Goal: Information Seeking & Learning: Find specific fact

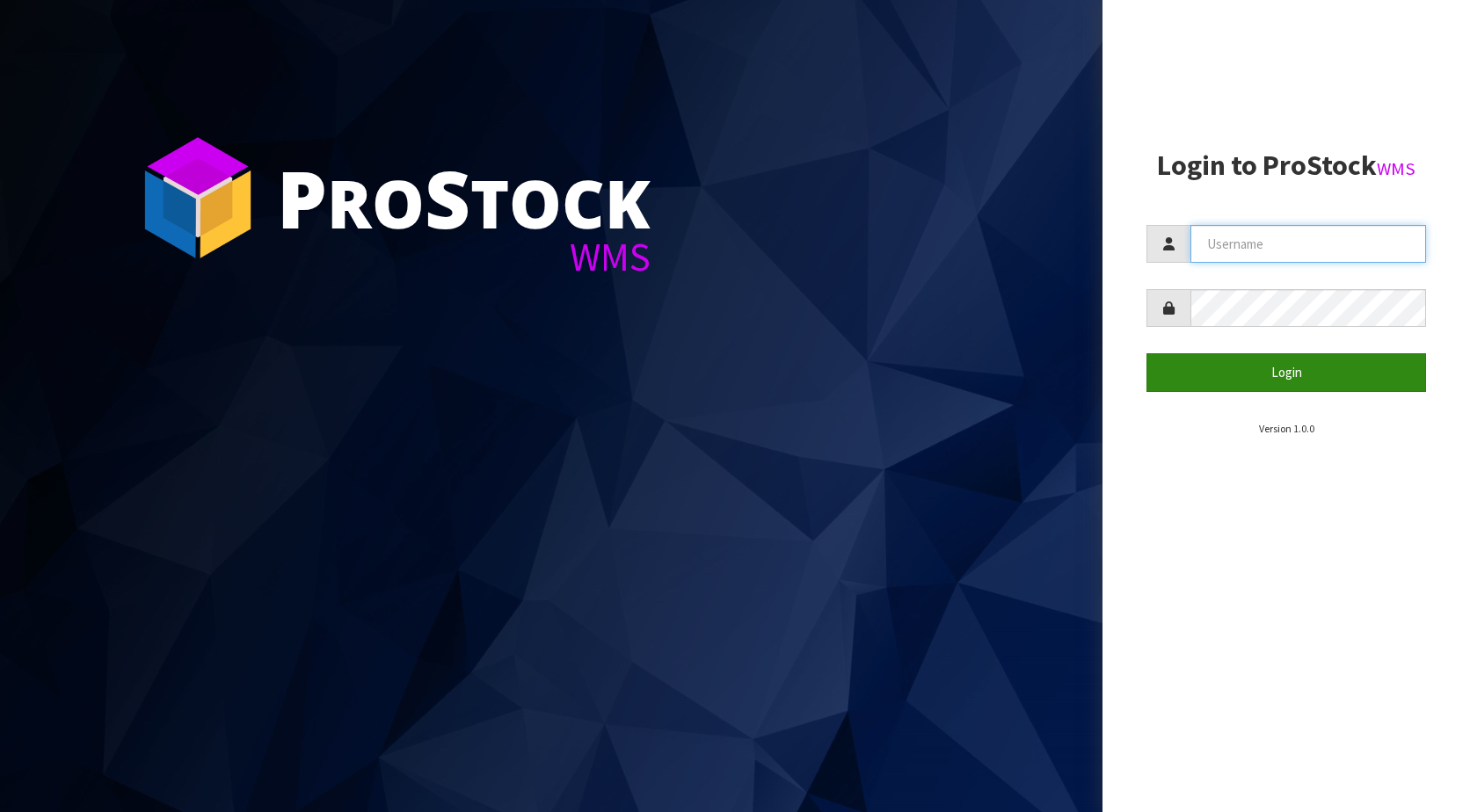
type input "KitchenAid"
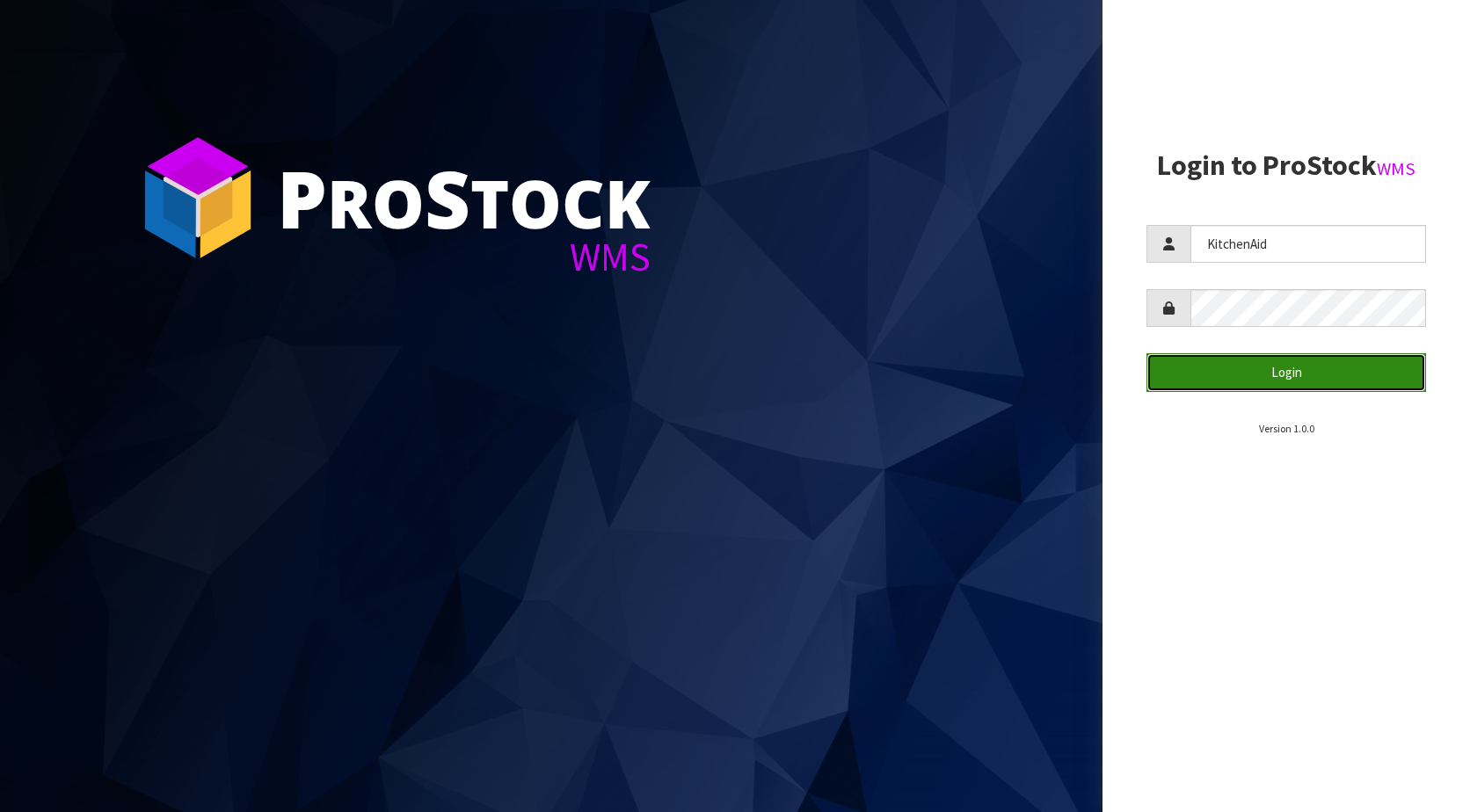
click at [1263, 384] on button "Login" at bounding box center [1285, 372] width 279 height 38
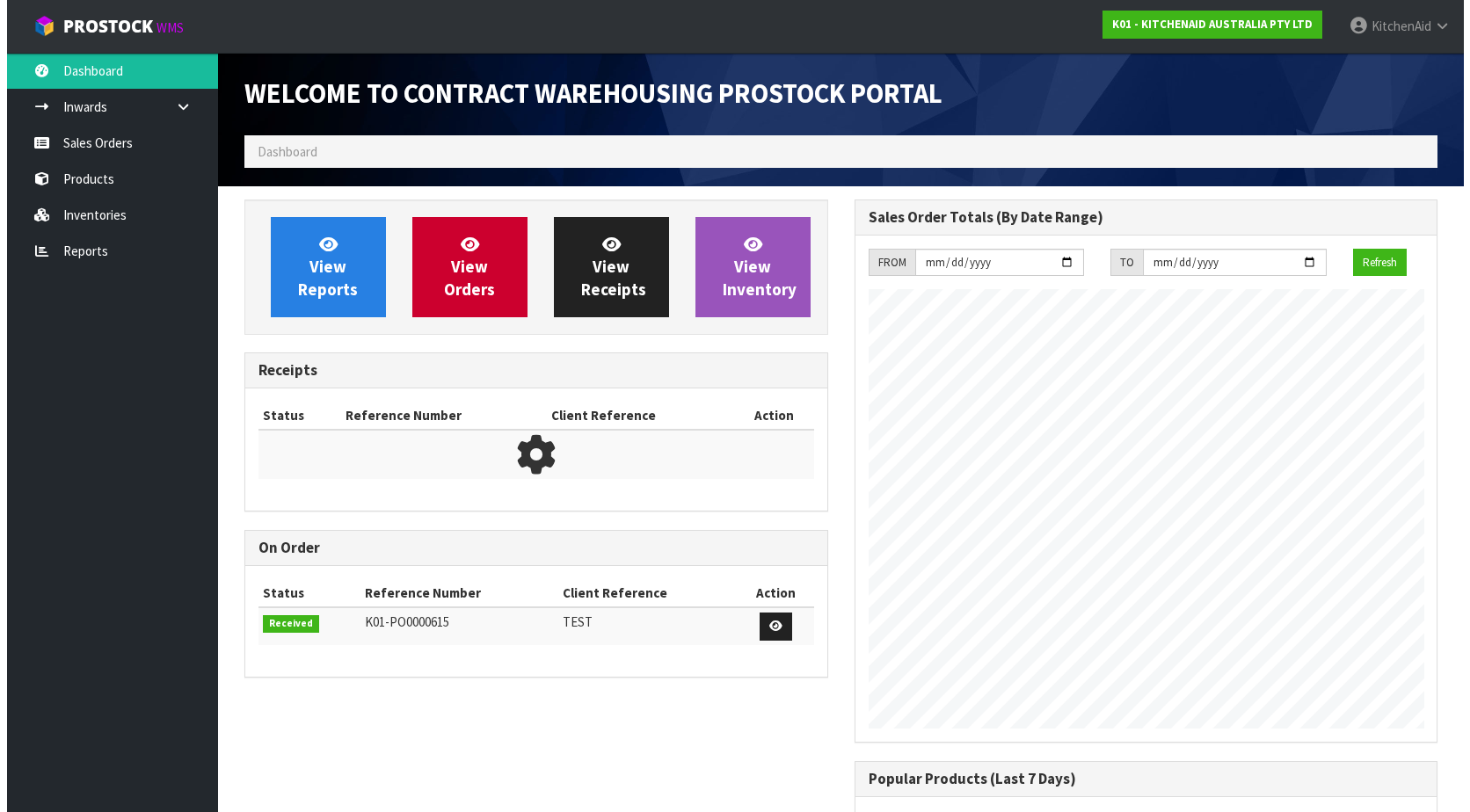
scroll to position [975, 610]
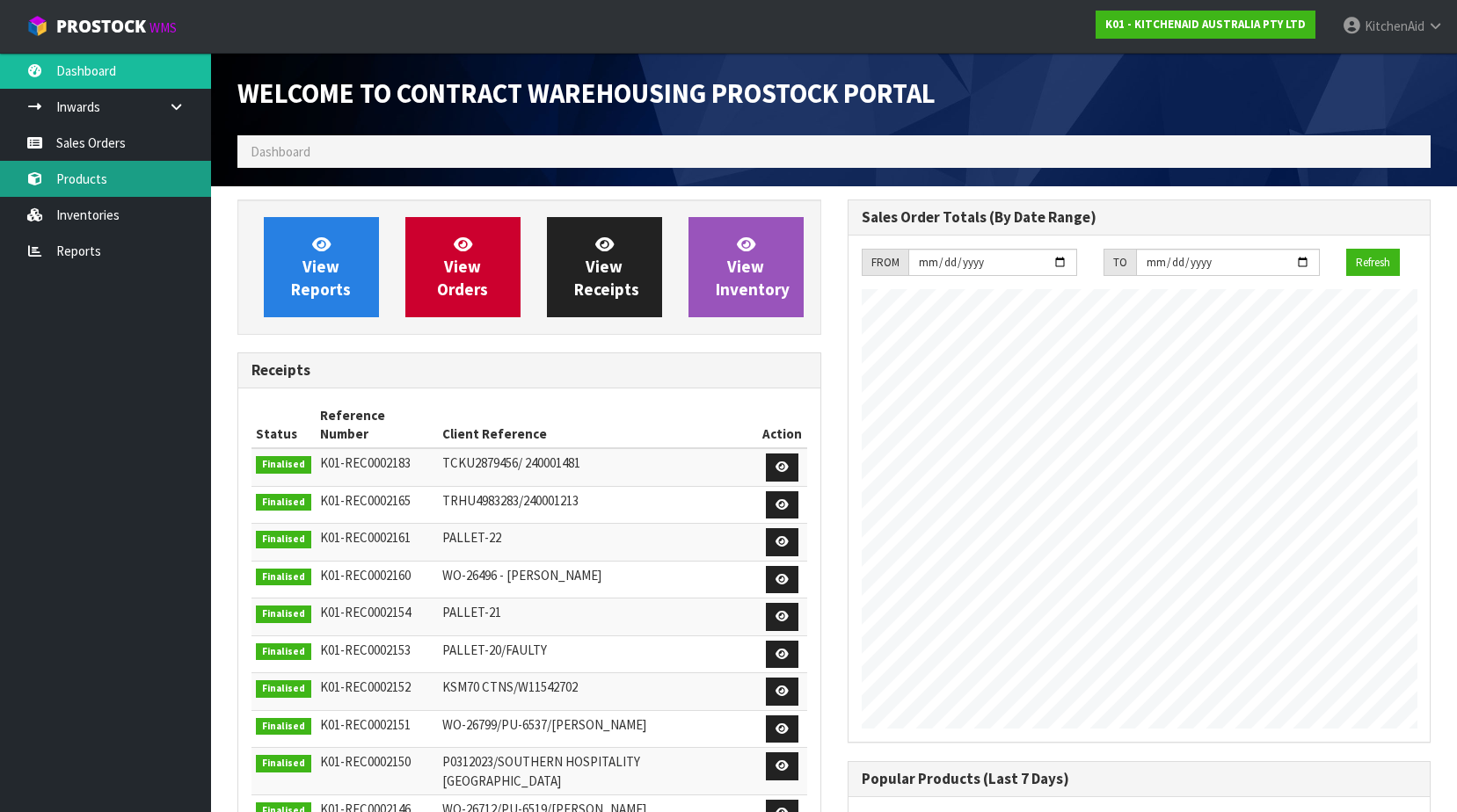
click at [81, 178] on link "Products" at bounding box center [105, 179] width 211 height 36
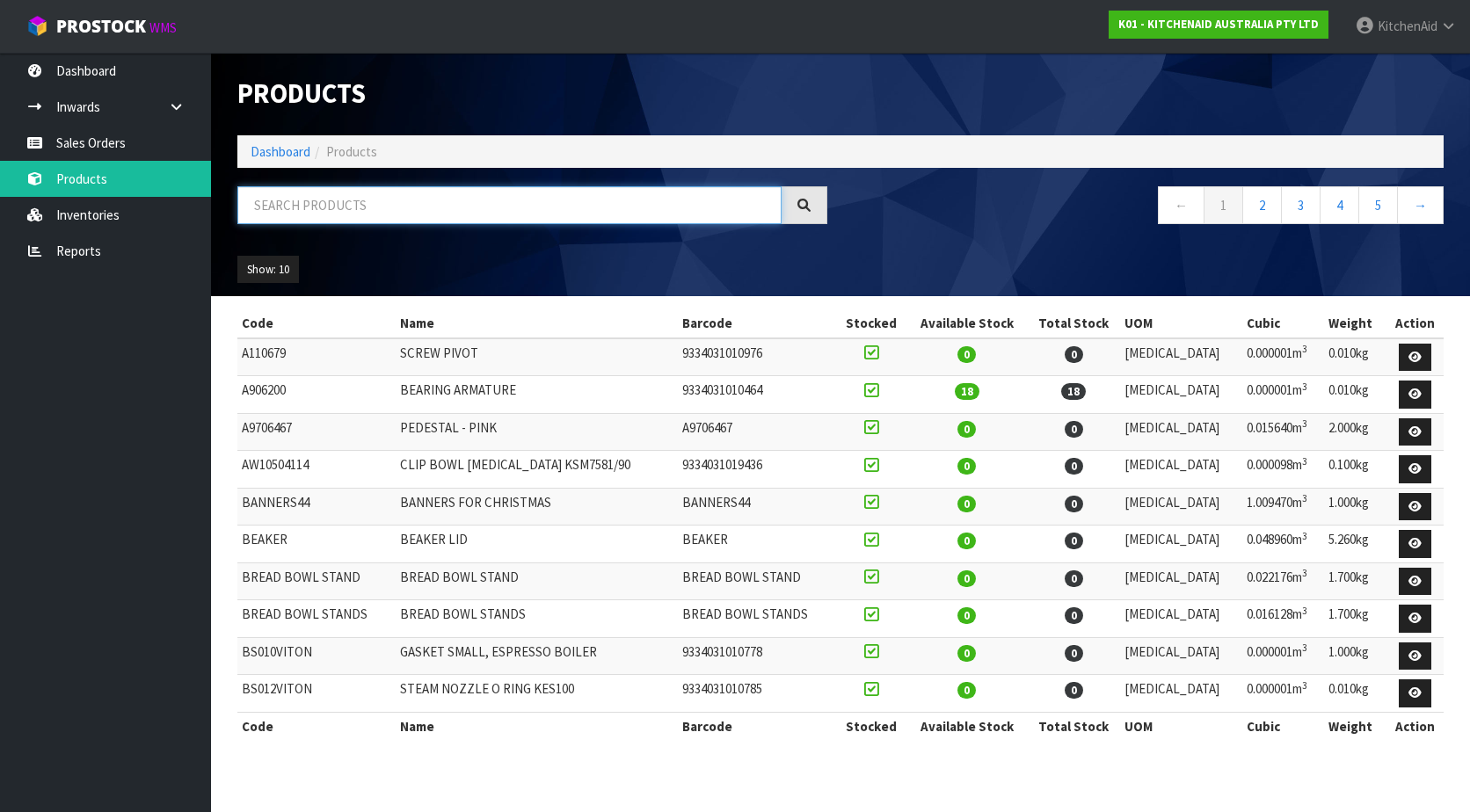
click at [349, 208] on input "text" at bounding box center [509, 205] width 544 height 38
paste input "11555365"
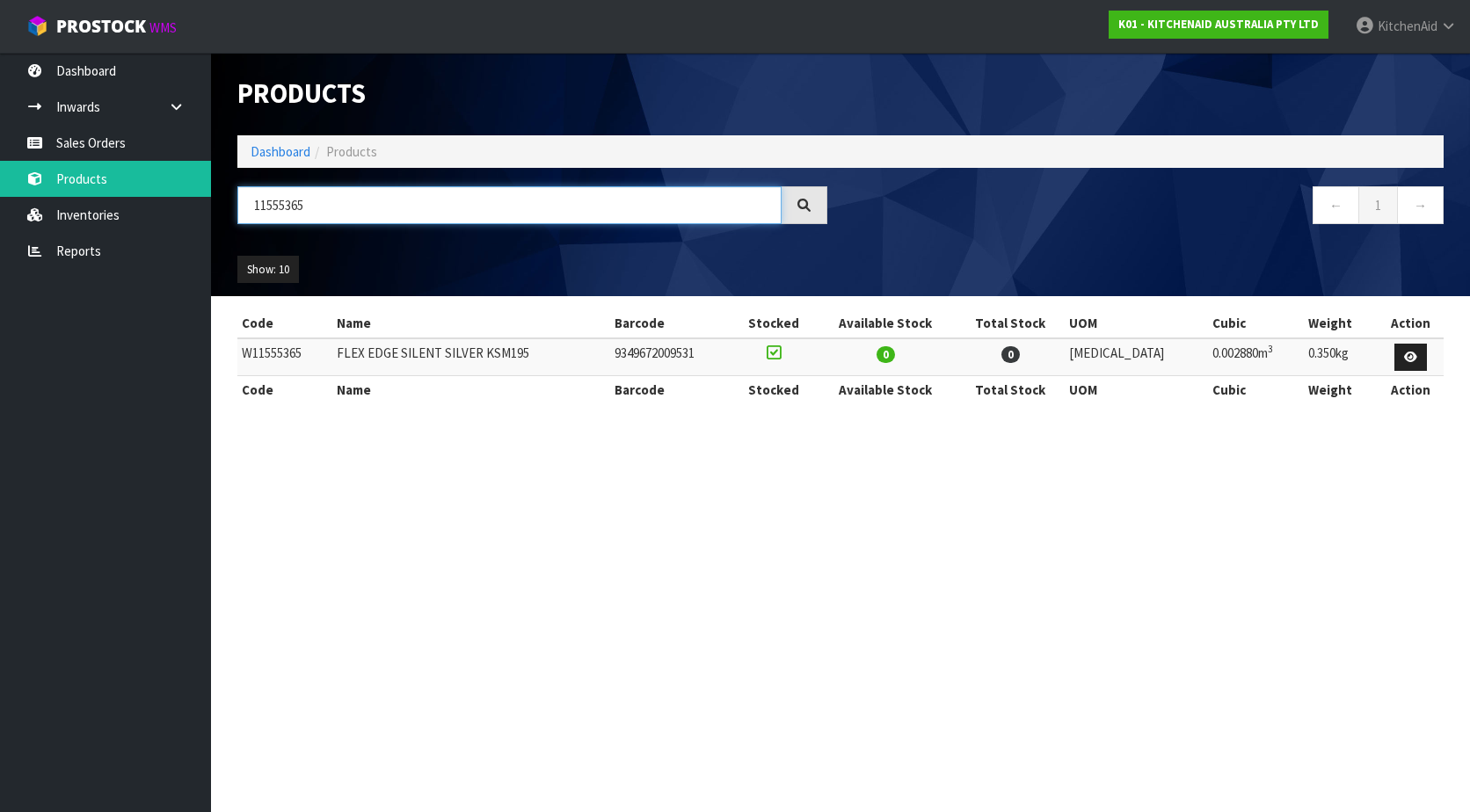
drag, startPoint x: 339, startPoint y: 208, endPoint x: 259, endPoint y: 203, distance: 80.2
click at [259, 203] on input "11555365" at bounding box center [509, 205] width 544 height 38
click at [252, 209] on input "11555365" at bounding box center [509, 205] width 544 height 38
paste input "W11555367"
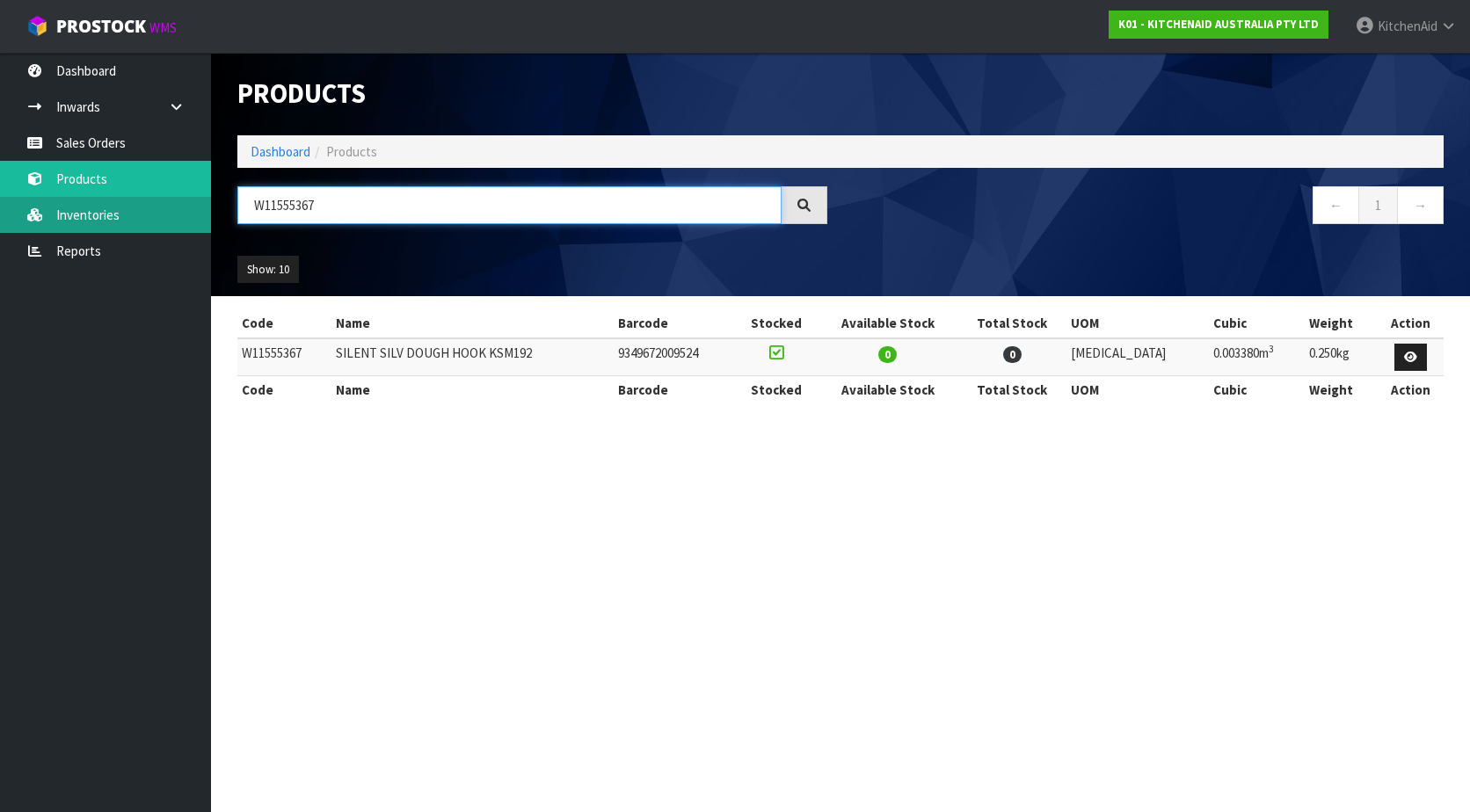
drag, startPoint x: 339, startPoint y: 204, endPoint x: 201, endPoint y: 208, distance: 138.1
click at [201, 208] on body "Toggle navigation ProStock WMS K01 - KITCHENAID AUSTRALIA PTY LTD [GEOGRAPHIC_D…" at bounding box center [735, 406] width 1470 height 812
paste input "K5THCB"
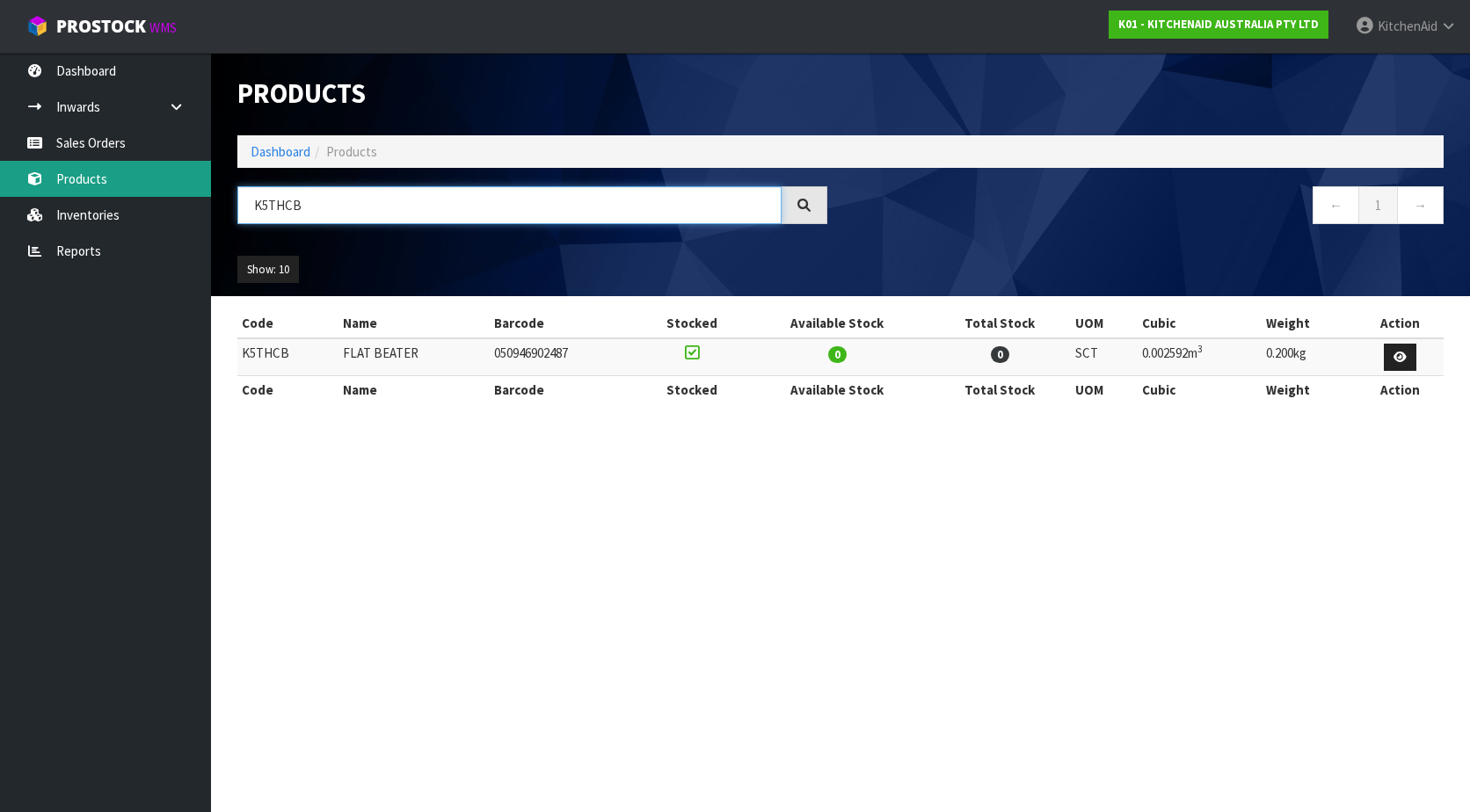
drag, startPoint x: 343, startPoint y: 200, endPoint x: 151, endPoint y: 183, distance: 192.8
click at [151, 183] on body "Toggle navigation ProStock WMS K01 - KITCHENAID AUSTRALIA PTY LTD [GEOGRAPHIC_D…" at bounding box center [735, 406] width 1470 height 812
paste input "45DH"
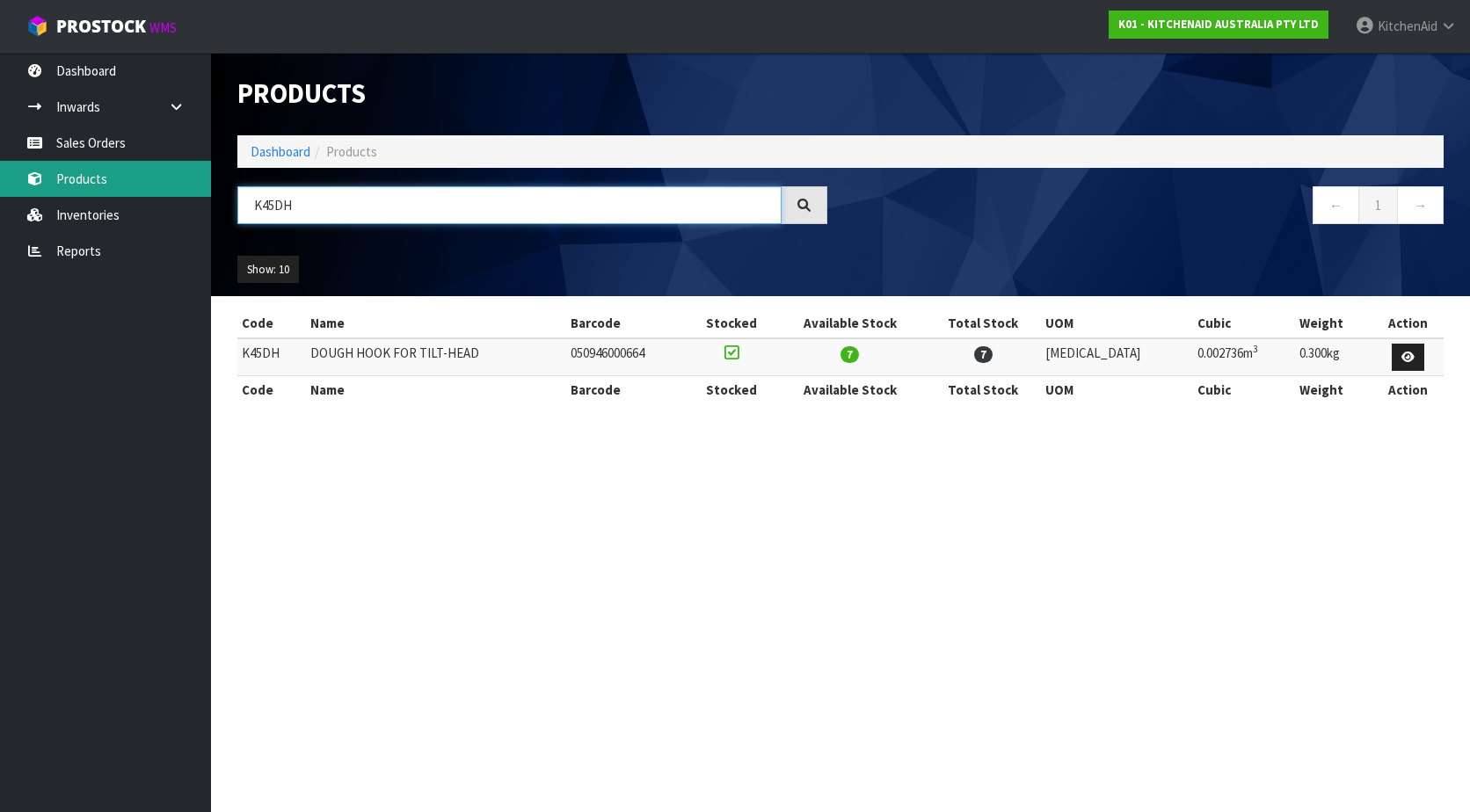
drag, startPoint x: 313, startPoint y: 194, endPoint x: 188, endPoint y: 194, distance: 125.0
click at [188, 194] on body "Toggle navigation ProStock WMS K01 - KITCHENAID AUSTRALIA PTY LTD [GEOGRAPHIC_D…" at bounding box center [735, 406] width 1470 height 812
paste input "5THCB"
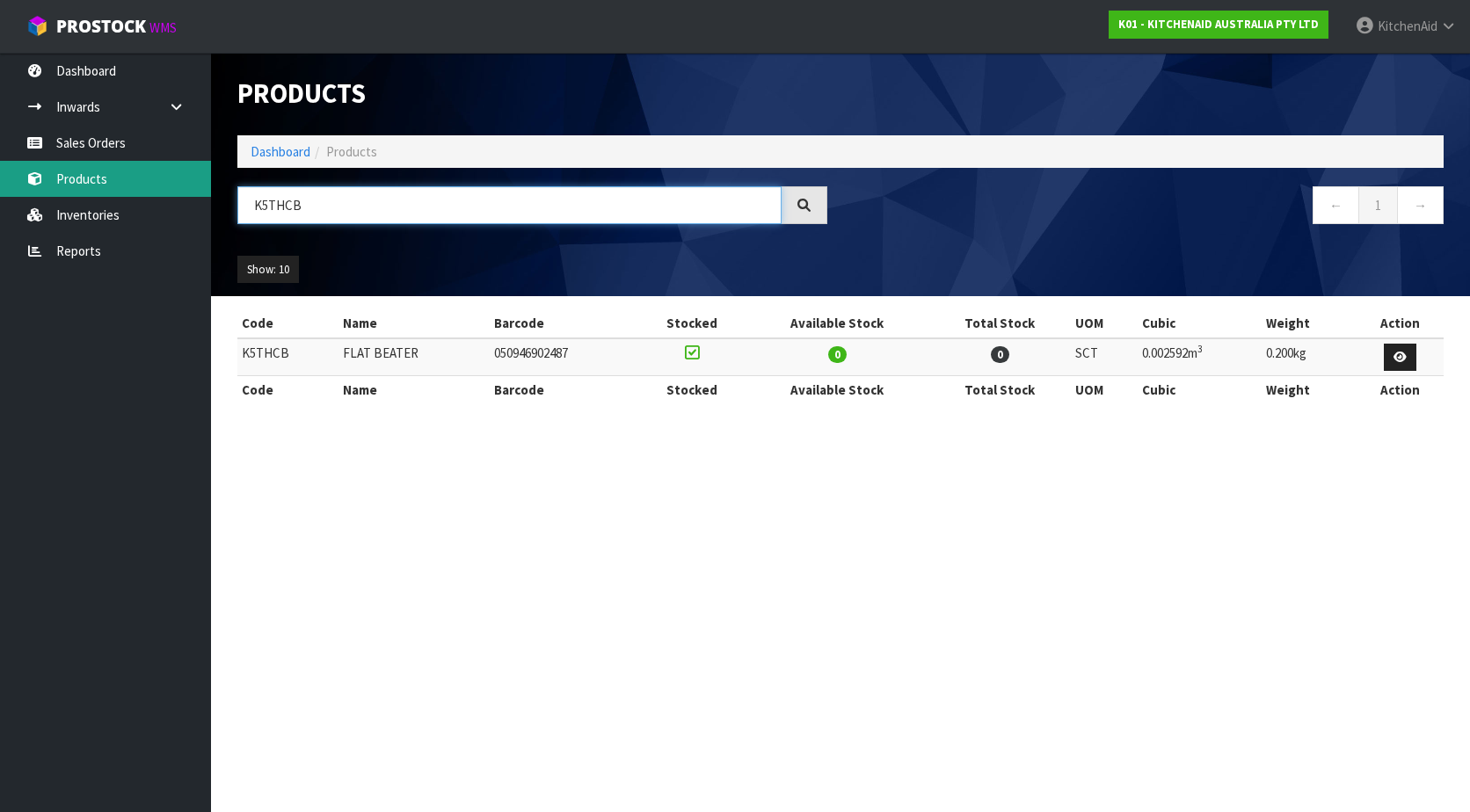
drag, startPoint x: 327, startPoint y: 207, endPoint x: 208, endPoint y: 191, distance: 120.1
click at [208, 191] on body "Toggle navigation ProStock WMS K01 - KITCHENAID AUSTRALIA PTY LTD [GEOGRAPHIC_D…" at bounding box center [735, 406] width 1470 height 812
paste input "FE5T"
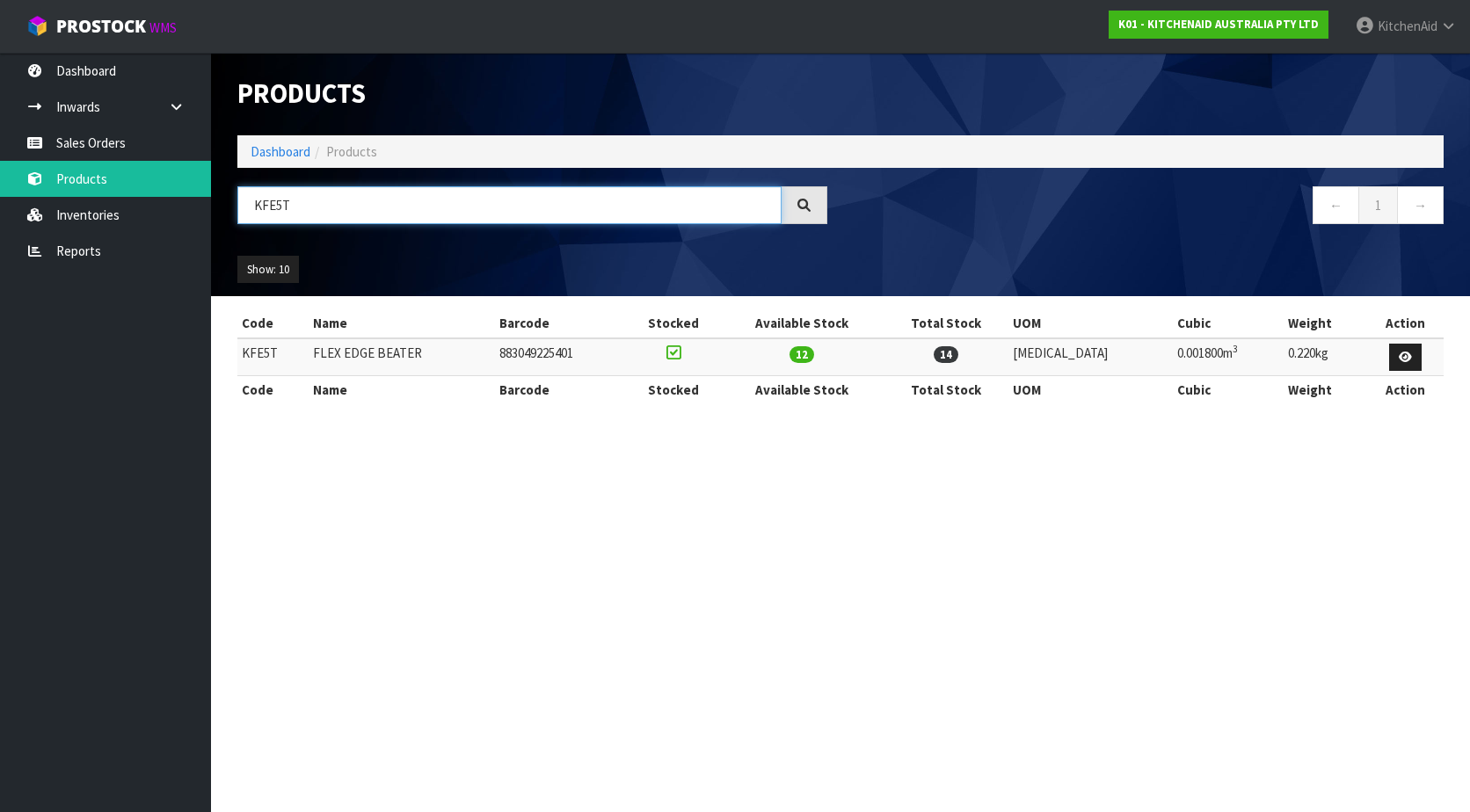
drag, startPoint x: 314, startPoint y: 210, endPoint x: 229, endPoint y: 203, distance: 85.3
click at [229, 203] on div "KFE5T" at bounding box center [532, 212] width 616 height 51
paste input "5KSMTHPS"
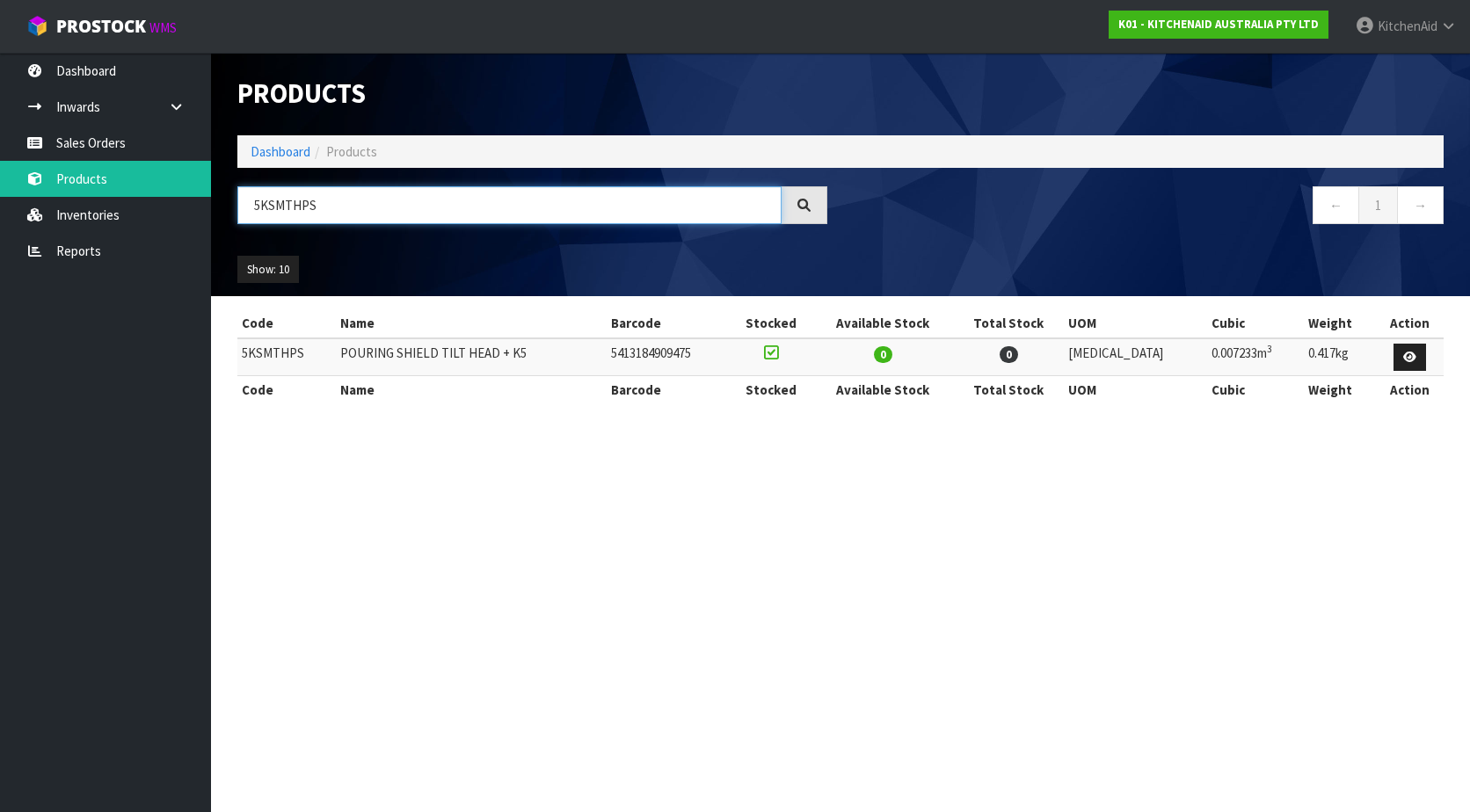
drag, startPoint x: 341, startPoint y: 195, endPoint x: 249, endPoint y: 199, distance: 92.1
click at [249, 199] on input "5KSMTHPS" at bounding box center [509, 205] width 544 height 38
paste input "K45DH"
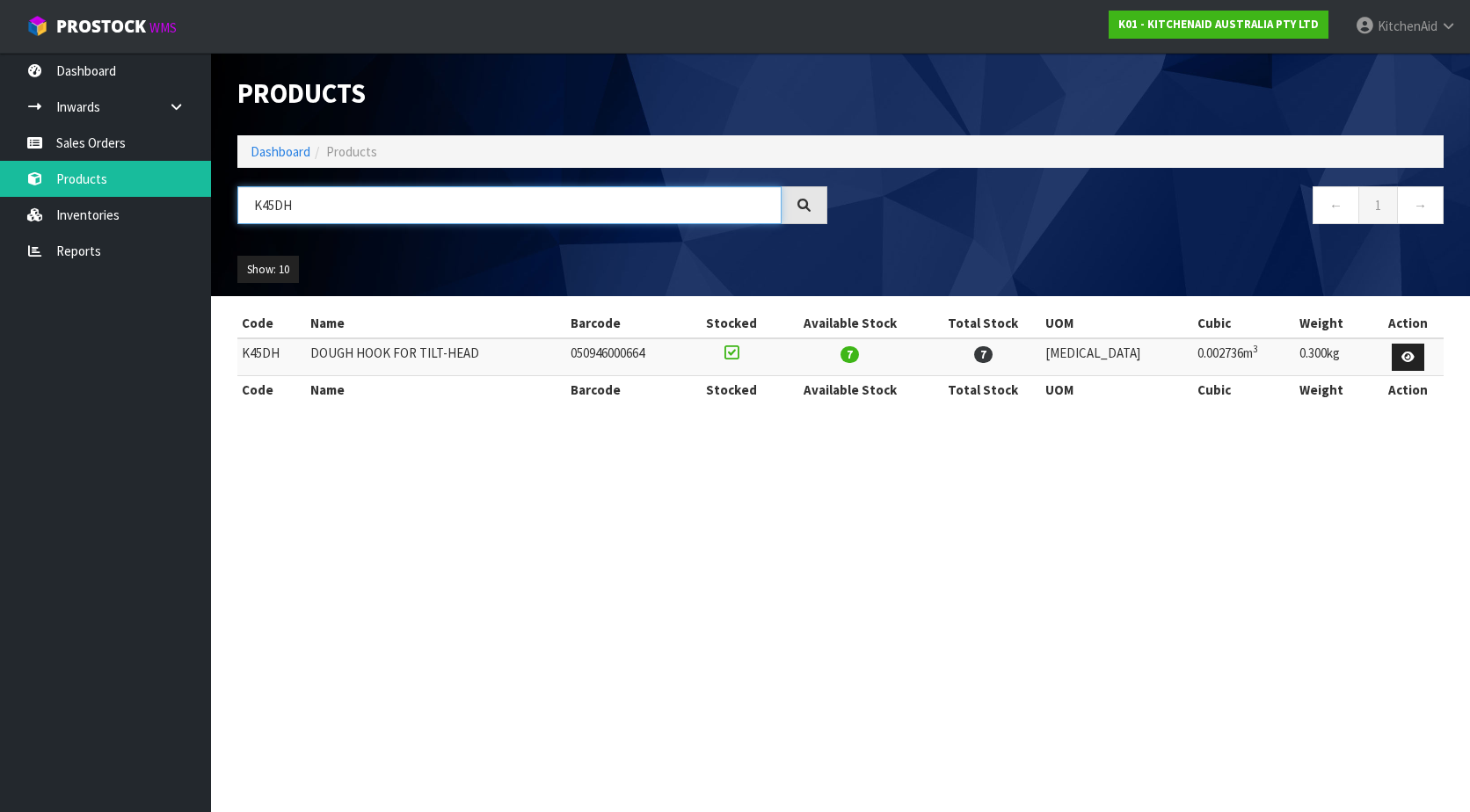
drag, startPoint x: 344, startPoint y: 218, endPoint x: 356, endPoint y: 214, distance: 12.6
click at [344, 218] on input "K45DH" at bounding box center [509, 205] width 544 height 38
drag, startPoint x: 363, startPoint y: 209, endPoint x: 216, endPoint y: 189, distance: 148.4
click at [216, 189] on header "Products Import Products Drop file here to import csv template Dashboard Produc…" at bounding box center [841, 174] width 1259 height 243
paste input "FE5T"
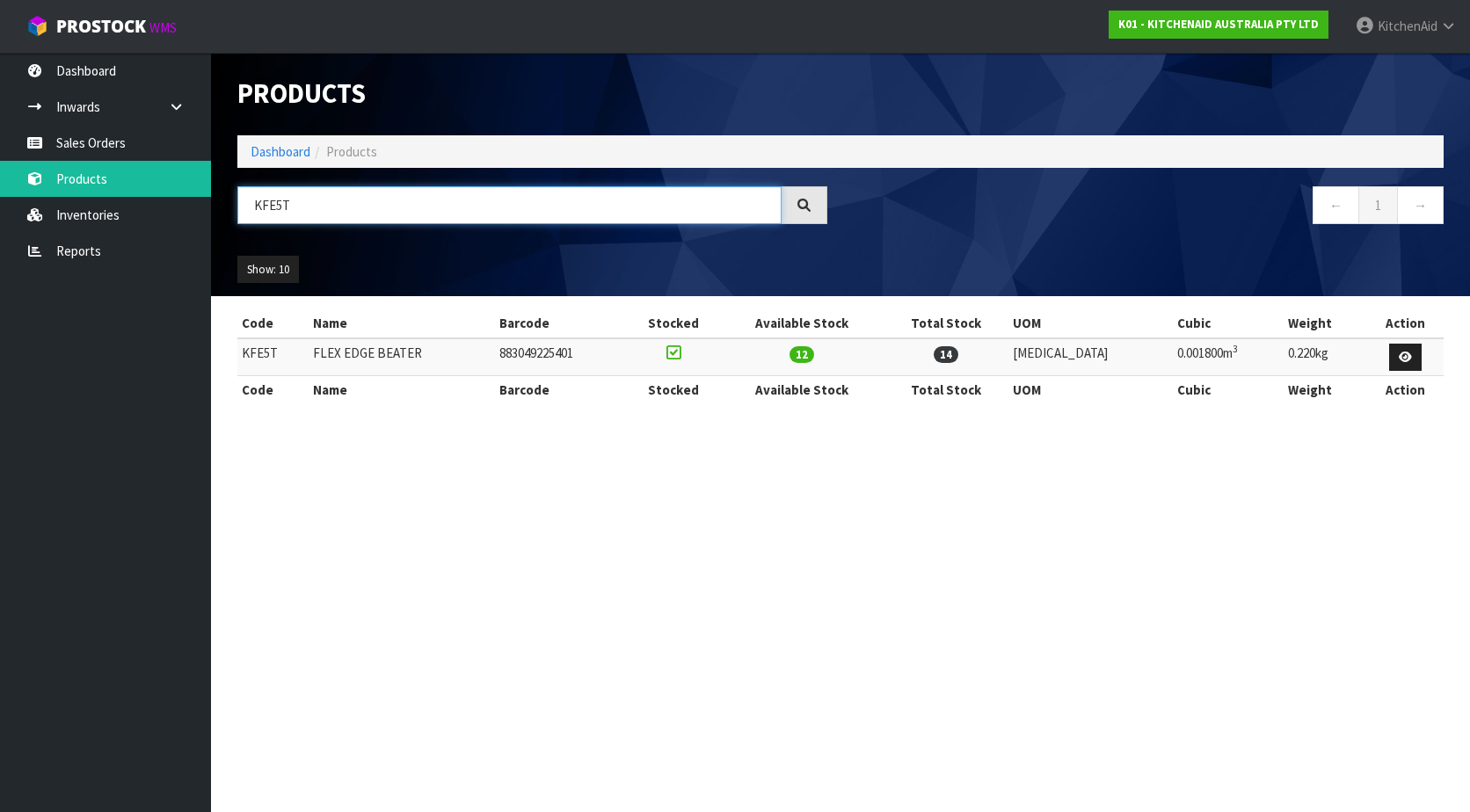
drag, startPoint x: 339, startPoint y: 205, endPoint x: 258, endPoint y: 203, distance: 81.0
click at [258, 203] on input "KFE5T" at bounding box center [509, 205] width 544 height 38
click at [257, 203] on input "KFE5T" at bounding box center [509, 205] width 544 height 38
paste input "5KSM5THWWSS"
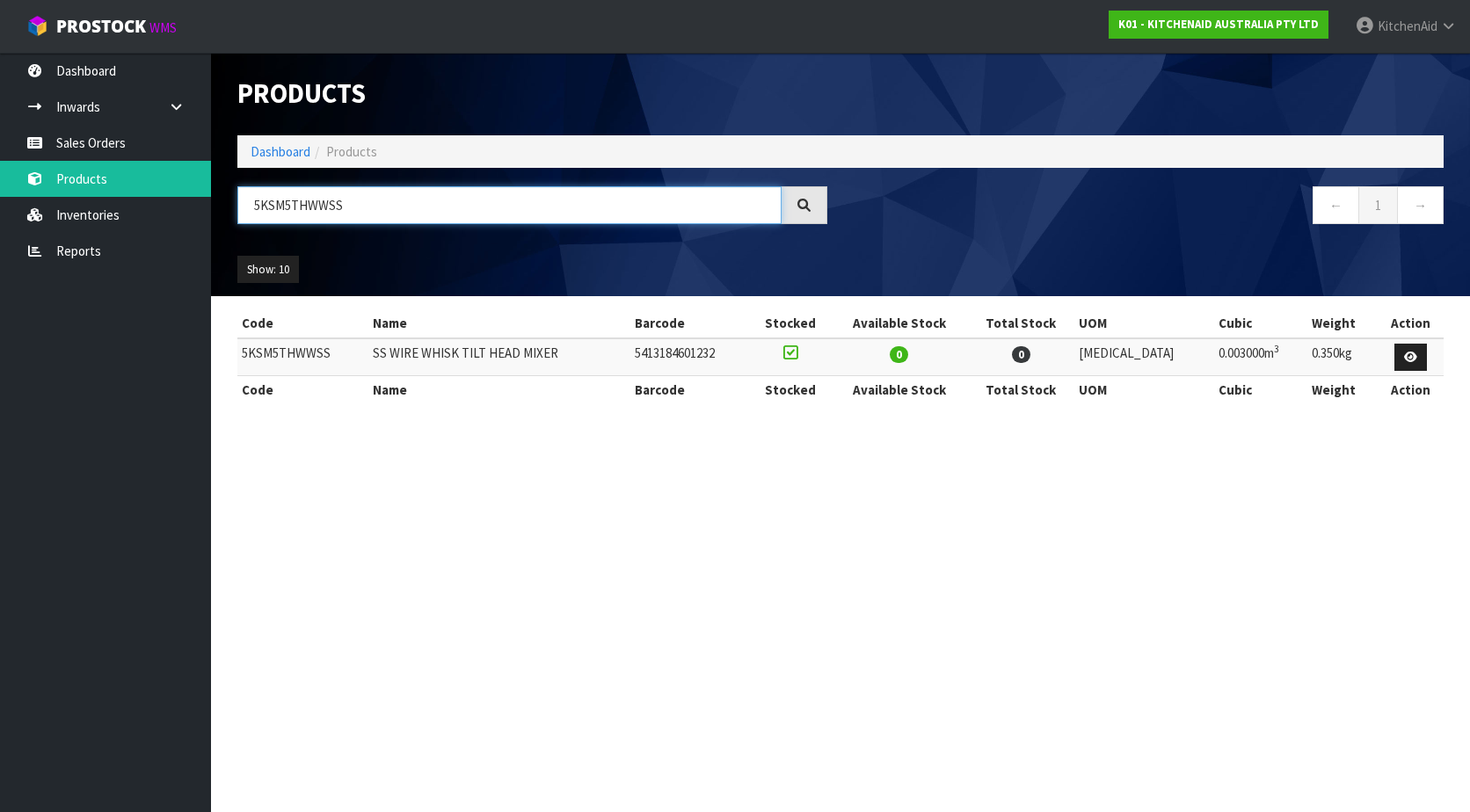
drag, startPoint x: 387, startPoint y: 209, endPoint x: 228, endPoint y: 191, distance: 160.0
click at [228, 191] on div "5KSM5THWWSS" at bounding box center [532, 212] width 616 height 51
paste input "DH"
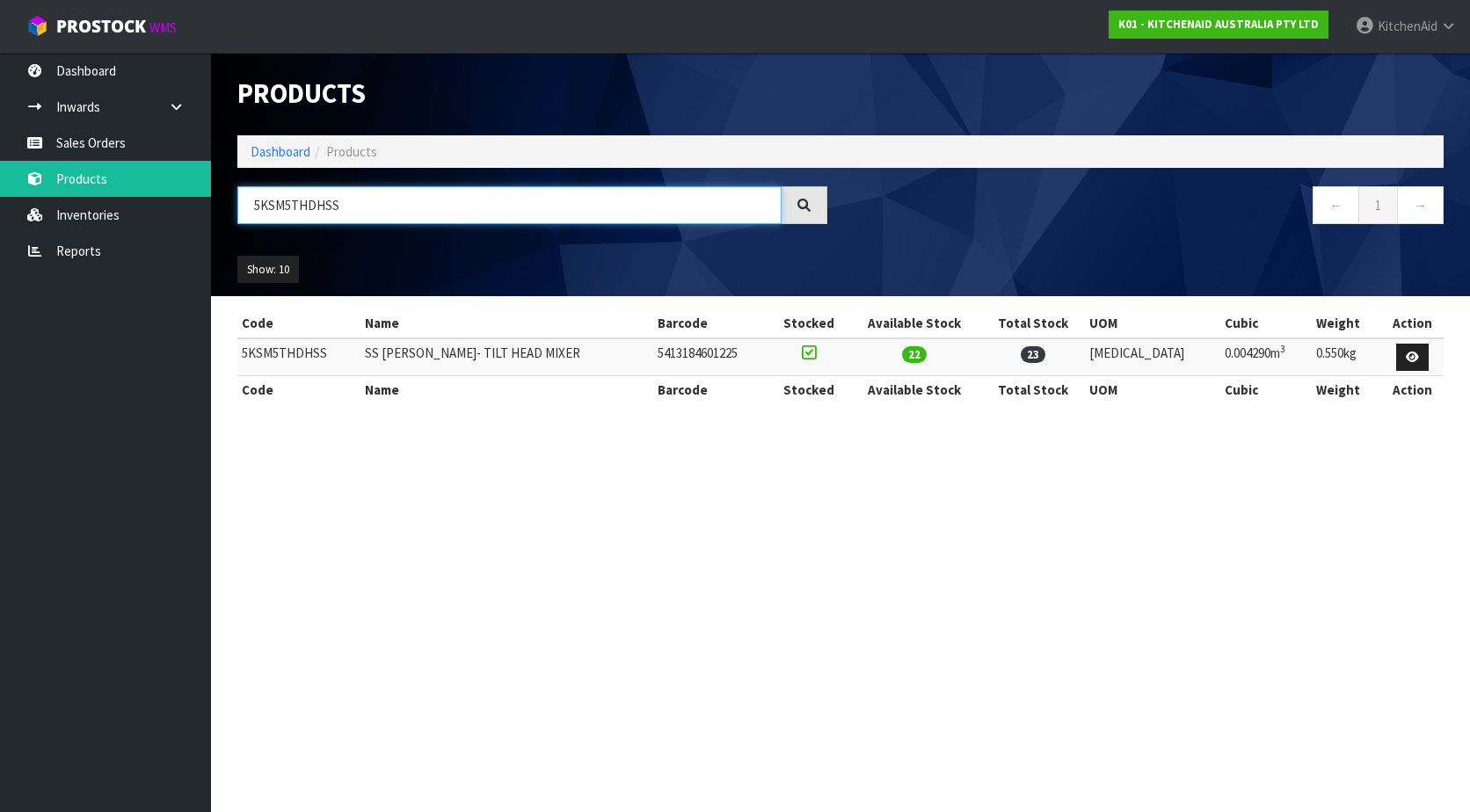
drag, startPoint x: 363, startPoint y: 204, endPoint x: 240, endPoint y: 205, distance: 123.0
click at [240, 205] on input "5KSM5THDHSS" at bounding box center [509, 205] width 544 height 38
paste input "PB5SS"
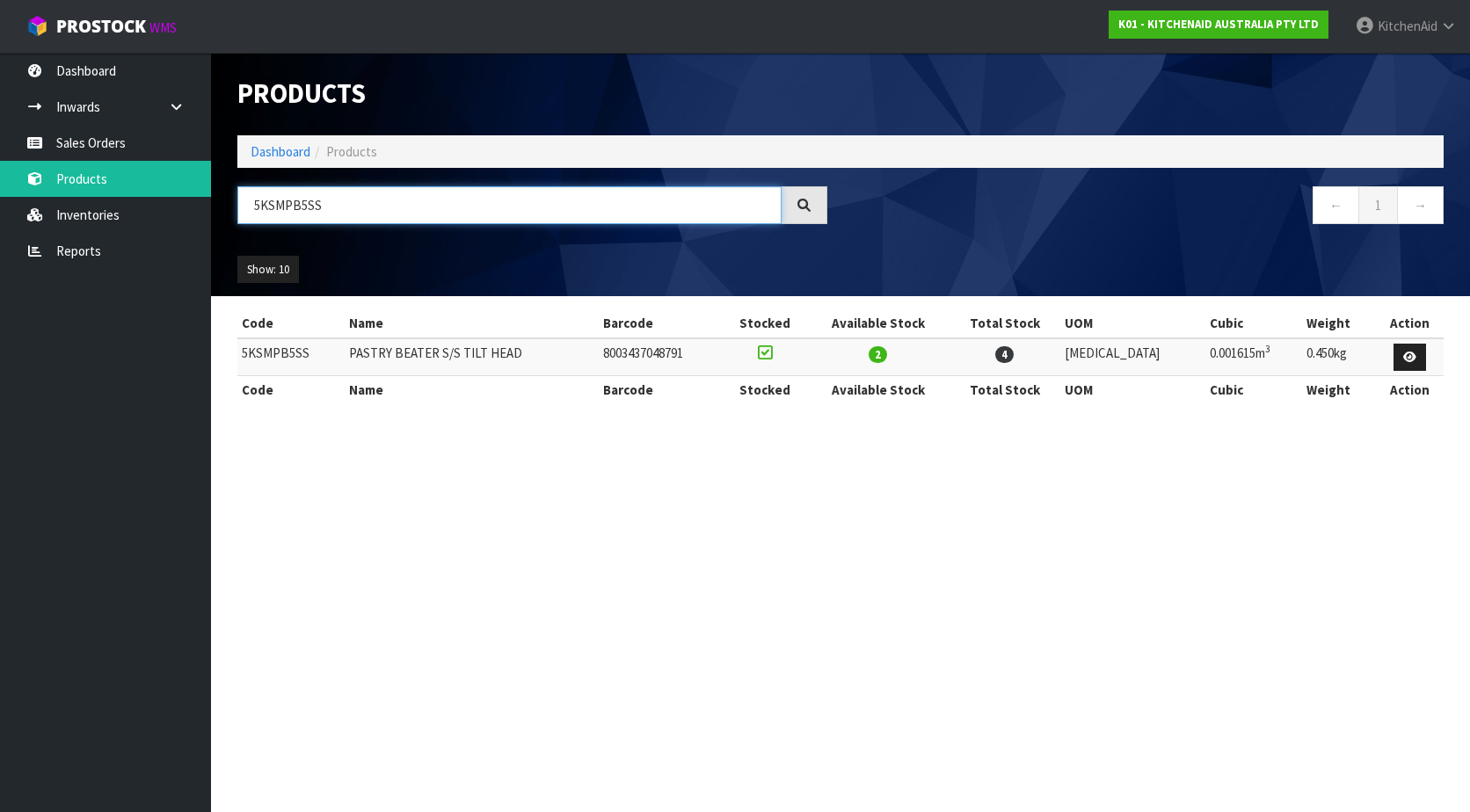
drag, startPoint x: 318, startPoint y: 199, endPoint x: 233, endPoint y: 201, distance: 85.0
click at [233, 201] on div "5KSMPB5SS" at bounding box center [532, 212] width 616 height 51
paste input "W11550306"
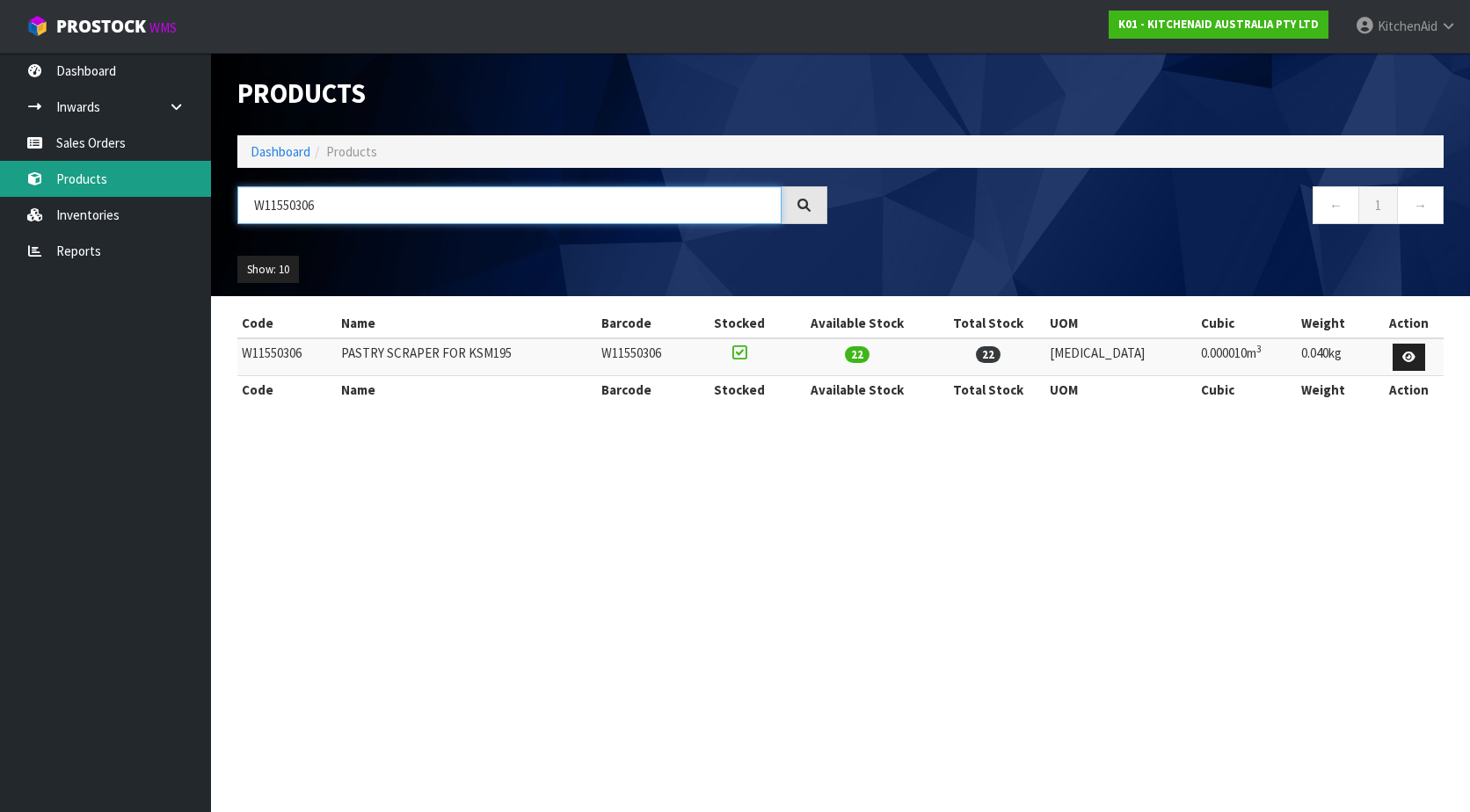
drag, startPoint x: 342, startPoint y: 194, endPoint x: 130, endPoint y: 182, distance: 212.3
click at [130, 182] on body "Toggle navigation ProStock WMS K01 - KITCHENAID AUSTRALIA PTY LTD [GEOGRAPHIC_D…" at bounding box center [735, 406] width 1470 height 812
paste input "5KSMTHPS"
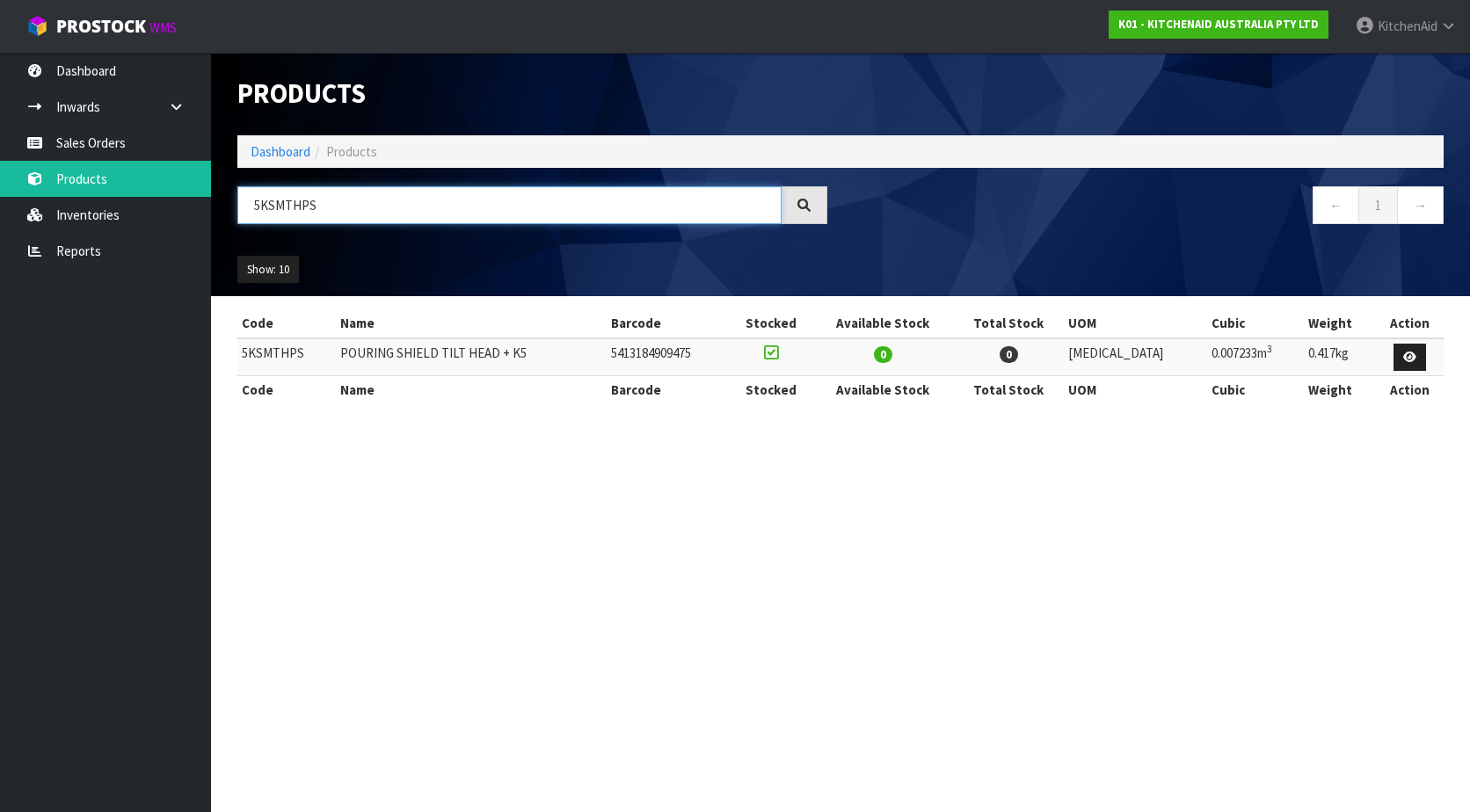
type input "5KSMTHPS"
